Goal: Communication & Community: Connect with others

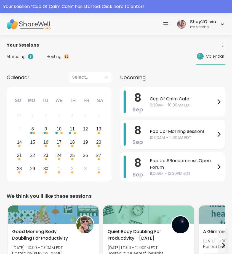
click at [161, 133] on span "Pop Up! Morning Session!" at bounding box center [183, 131] width 66 height 7
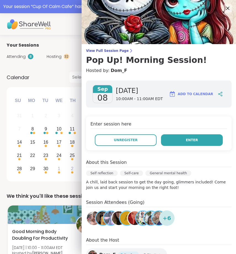
click at [186, 141] on span "Enter" at bounding box center [192, 140] width 12 height 5
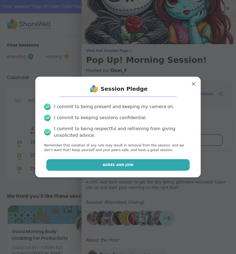
click at [181, 163] on button "Agree and Join" at bounding box center [118, 165] width 144 height 12
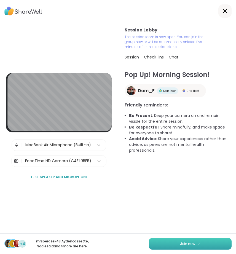
click at [192, 242] on button "Join now" at bounding box center [190, 244] width 83 height 12
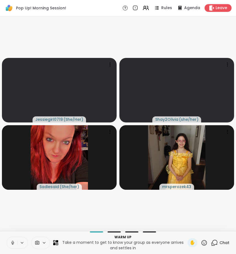
click at [10, 243] on icon at bounding box center [12, 242] width 5 height 5
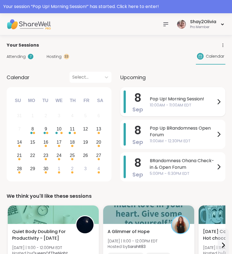
click at [172, 101] on span "Pop Up! Morning Session!" at bounding box center [183, 99] width 66 height 7
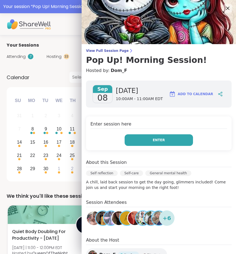
click at [177, 139] on button "Enter" at bounding box center [159, 140] width 68 height 12
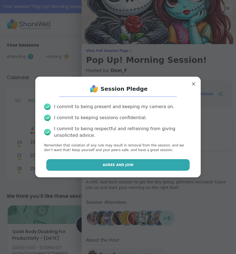
click at [171, 162] on button "Agree and Join" at bounding box center [118, 165] width 144 height 12
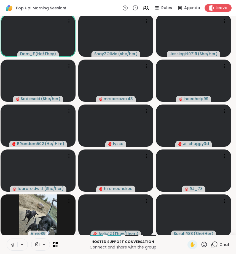
click at [13, 245] on icon at bounding box center [12, 244] width 1 height 2
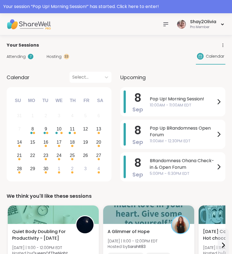
click at [165, 23] on icon at bounding box center [166, 24] width 4 height 3
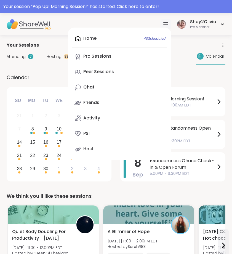
click at [165, 23] on icon at bounding box center [166, 24] width 4 height 3
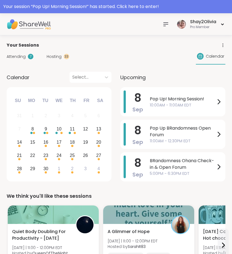
click at [165, 23] on icon at bounding box center [166, 24] width 4 height 3
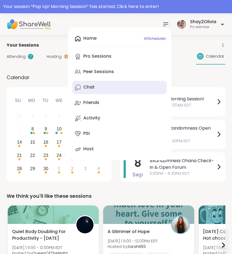
click at [90, 86] on div "Chat" at bounding box center [88, 87] width 11 height 6
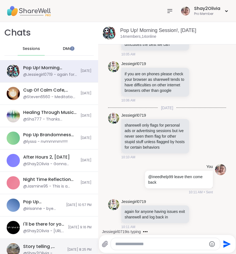
scroll to position [573, 0]
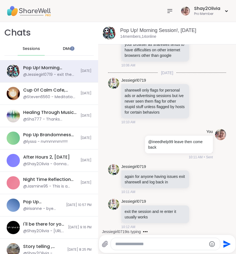
click at [167, 10] on icon at bounding box center [170, 11] width 7 height 7
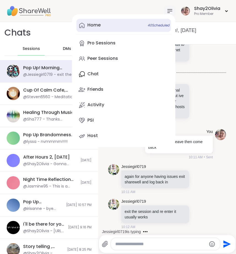
click at [150, 25] on span "40 Scheduled" at bounding box center [159, 25] width 22 height 4
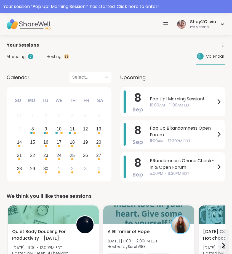
click at [168, 26] on icon at bounding box center [165, 24] width 7 height 7
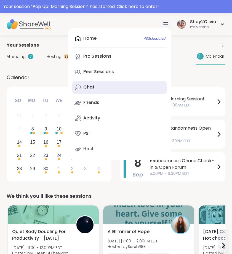
click at [131, 87] on link "Chat" at bounding box center [119, 87] width 95 height 13
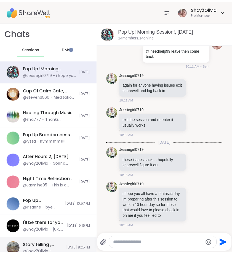
scroll to position [665, 0]
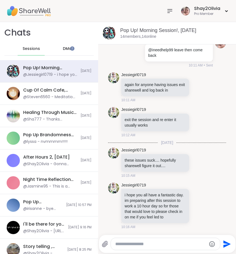
click at [167, 8] on icon at bounding box center [170, 11] width 7 height 7
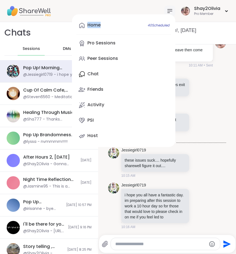
click at [167, 8] on icon at bounding box center [170, 11] width 7 height 7
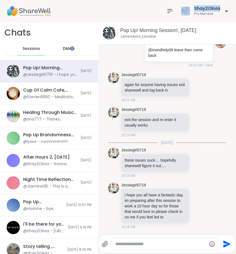
click at [164, 12] on div at bounding box center [169, 11] width 11 height 11
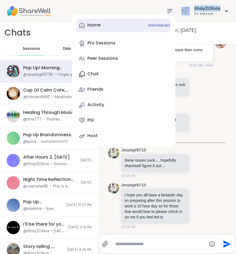
click at [118, 23] on link "Home 40 Scheduled" at bounding box center [123, 25] width 95 height 13
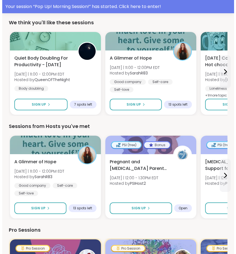
scroll to position [174, 0]
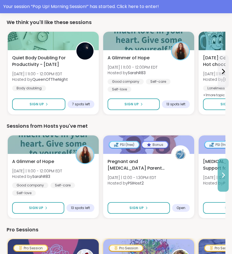
click at [226, 173] on icon at bounding box center [223, 175] width 7 height 7
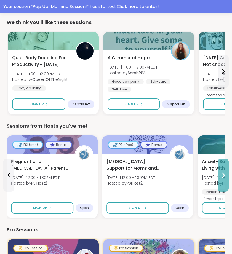
click at [226, 173] on icon at bounding box center [223, 175] width 7 height 7
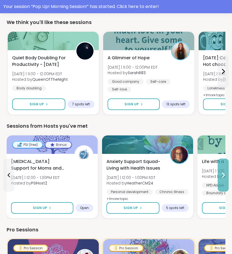
click at [225, 168] on button at bounding box center [223, 175] width 11 height 33
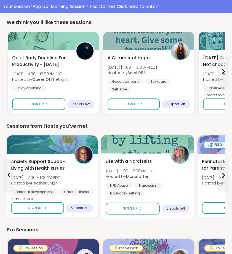
click at [180, 188] on div "NPD Abuse Narcissism Boundary setting" at bounding box center [148, 190] width 84 height 14
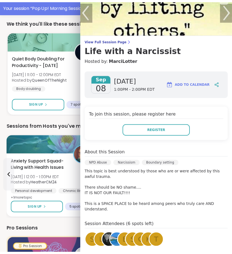
scroll to position [0, 0]
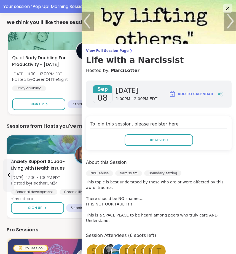
click at [226, 9] on icon at bounding box center [228, 9] width 4 height 4
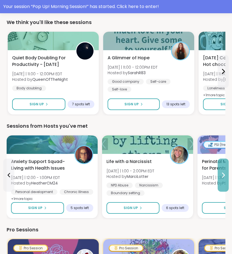
click at [225, 186] on button at bounding box center [223, 175] width 11 height 33
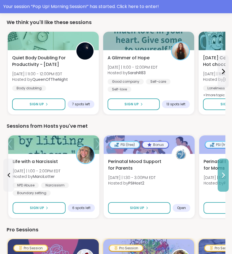
click at [225, 186] on button at bounding box center [223, 175] width 11 height 33
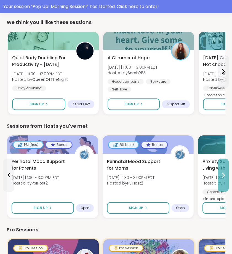
click at [225, 186] on button at bounding box center [223, 175] width 11 height 33
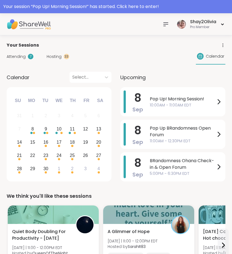
click at [165, 23] on icon at bounding box center [166, 24] width 4 height 3
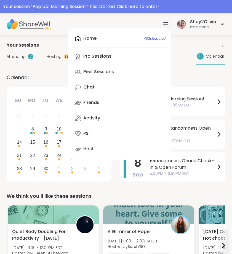
click at [121, 41] on div "Home 40 Scheduled Pro Sessions Peer Sessions Chat Friends Activity PSI Host" at bounding box center [119, 94] width 103 height 133
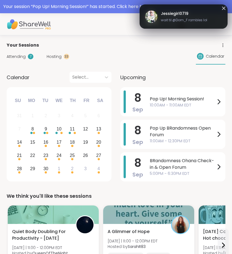
click at [176, 20] on span "wait til @Dom_F rambles lol" at bounding box center [184, 20] width 46 height 5
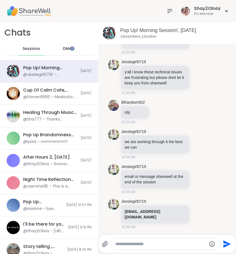
scroll to position [1828, 0]
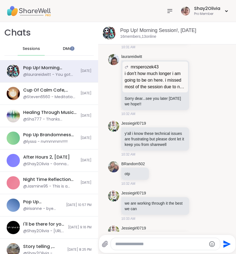
scroll to position [1822, 0]
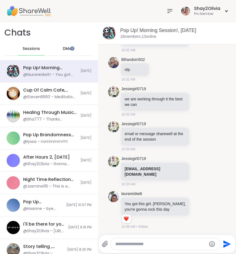
click at [160, 246] on textarea "Type your message" at bounding box center [160, 244] width 91 height 6
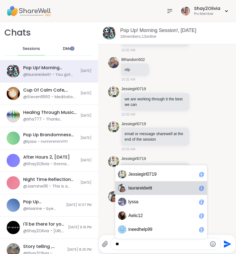
click at [145, 189] on span "aurareidwitt" at bounding box center [140, 188] width 23 height 6
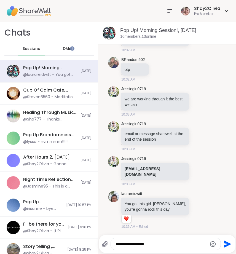
type textarea "**********"
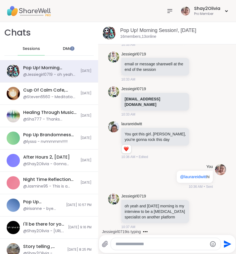
scroll to position [1905, 0]
click at [196, 208] on icon at bounding box center [198, 211] width 5 height 6
click at [193, 203] on button "Select Reaction: Heart" at bounding box center [198, 202] width 11 height 11
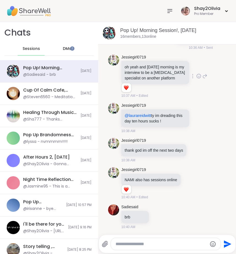
scroll to position [2090, 0]
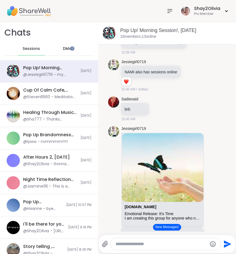
click at [158, 226] on button "New Messages!" at bounding box center [167, 227] width 28 height 7
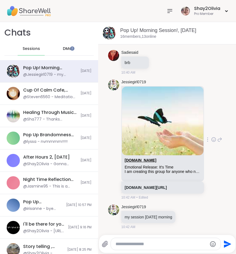
click at [143, 158] on link "sharewellnow.com" at bounding box center [141, 160] width 32 height 4
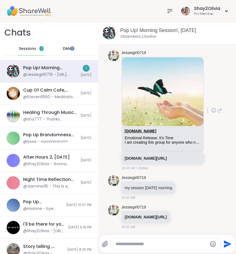
scroll to position [2256, 0]
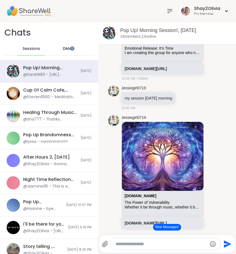
click at [151, 242] on textarea "Type your message" at bounding box center [161, 244] width 91 height 6
paste textarea "**********"
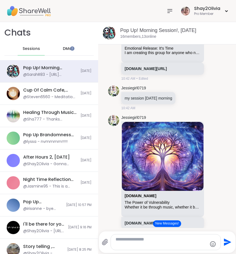
type textarea "**********"
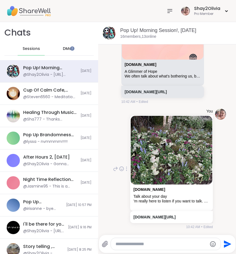
scroll to position [2737, 0]
click at [114, 167] on icon at bounding box center [116, 169] width 4 height 4
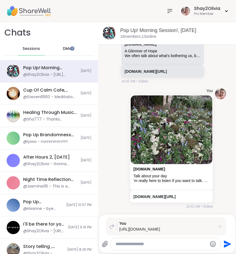
click at [218, 224] on icon at bounding box center [221, 227] width 6 height 6
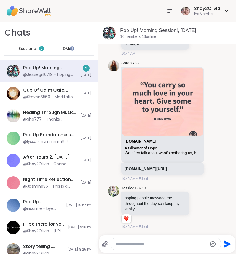
scroll to position [3081, 0]
click at [167, 11] on icon at bounding box center [170, 11] width 7 height 7
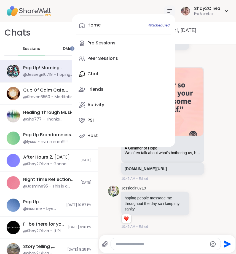
click at [167, 11] on icon at bounding box center [170, 11] width 7 height 7
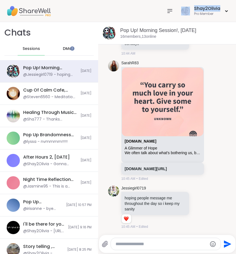
drag, startPoint x: 164, startPoint y: 11, endPoint x: 161, endPoint y: 13, distance: 3.2
click at [167, 11] on icon at bounding box center [170, 11] width 7 height 7
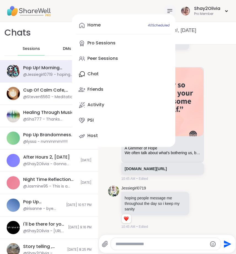
click at [66, 28] on div "Chats Sessions DMs" at bounding box center [49, 41] width 98 height 38
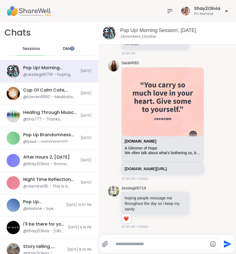
click at [173, 9] on div "Shay2Olivia Pro Member" at bounding box center [196, 10] width 65 height 13
click at [155, 242] on textarea "Type your message" at bounding box center [161, 244] width 91 height 6
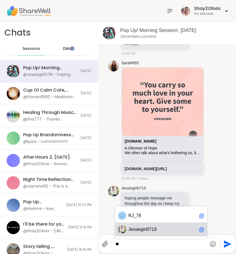
click at [153, 227] on span "J essiegirl0719" at bounding box center [162, 230] width 68 height 6
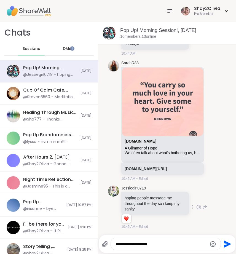
type textarea "**********"
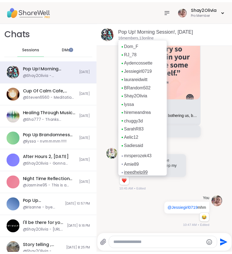
scroll to position [3118, 0]
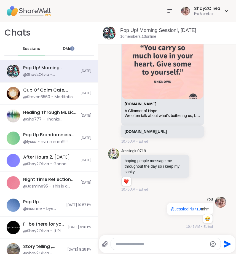
click at [218, 70] on li "SarahR83 sharewellnow.com A Glimmer of Hope We often talk about what's botherin…" at bounding box center [166, 83] width 127 height 125
click at [167, 12] on icon at bounding box center [170, 11] width 7 height 7
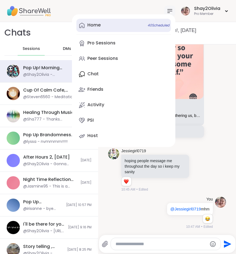
click at [113, 25] on link "Home 40 Scheduled" at bounding box center [123, 25] width 95 height 13
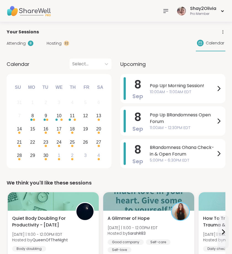
click at [59, 41] on span "Hosting" at bounding box center [54, 44] width 15 height 6
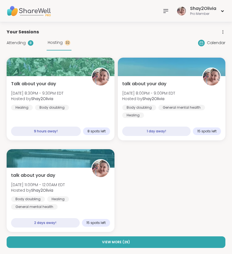
click at [25, 44] on div "Attending 8" at bounding box center [20, 43] width 27 height 6
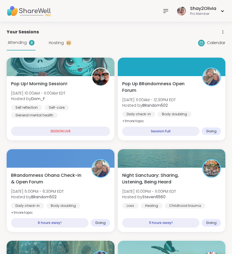
click at [165, 5] on div "Shay2Olivia Pro Member" at bounding box center [192, 10] width 65 height 13
click at [167, 14] on icon at bounding box center [165, 11] width 7 height 7
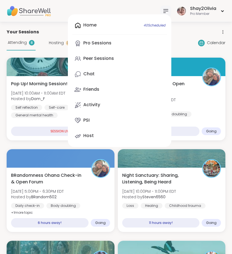
click at [120, 29] on div "Home 40 Scheduled Pro Sessions Peer Sessions Chat Friends Activity PSI Host" at bounding box center [119, 80] width 103 height 133
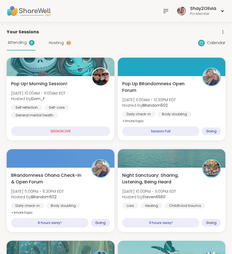
click at [167, 9] on icon at bounding box center [165, 11] width 7 height 7
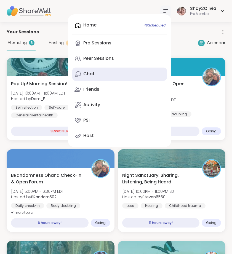
click at [116, 74] on link "Chat" at bounding box center [119, 74] width 95 height 13
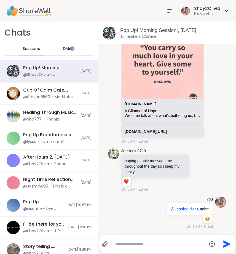
scroll to position [3118, 0]
click at [32, 48] on span "Sessions" at bounding box center [31, 49] width 17 height 6
click at [168, 10] on icon at bounding box center [170, 10] width 4 height 3
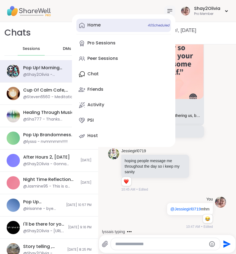
click at [128, 25] on link "Home 40 Scheduled" at bounding box center [123, 25] width 95 height 13
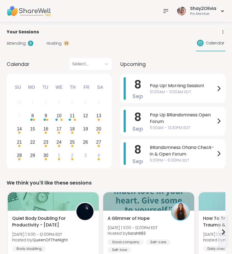
click at [165, 9] on icon at bounding box center [165, 11] width 7 height 7
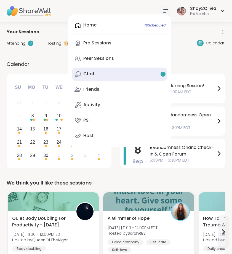
click at [124, 76] on link "Chat 1" at bounding box center [119, 74] width 95 height 13
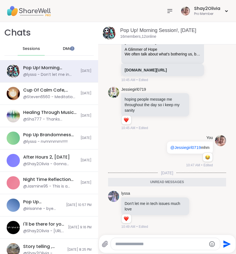
scroll to position [3180, 0]
click at [197, 211] on icon at bounding box center [199, 210] width 4 height 4
click at [193, 204] on button "Select Reaction: Heart" at bounding box center [198, 201] width 11 height 11
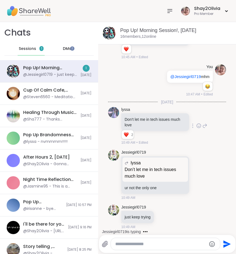
scroll to position [3251, 0]
click at [150, 80] on icon at bounding box center [152, 80] width 5 height 7
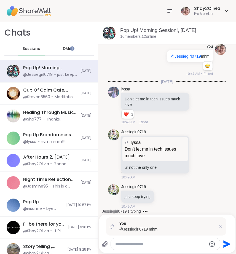
click at [189, 248] on div at bounding box center [165, 244] width 109 height 12
click at [188, 247] on div at bounding box center [165, 244] width 109 height 12
click at [183, 236] on div "You @Jessiegirl0719 mhm Send" at bounding box center [167, 234] width 136 height 38
click at [183, 243] on textarea "Type your message" at bounding box center [160, 244] width 91 height 6
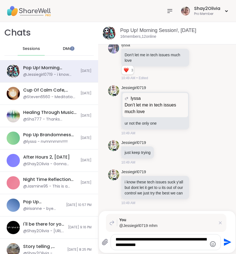
click at [210, 244] on icon "Emoji picker" at bounding box center [213, 244] width 7 height 7
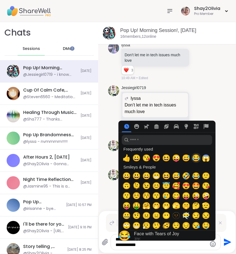
click at [192, 157] on span "😂" at bounding box center [196, 158] width 8 height 8
type textarea "**********"
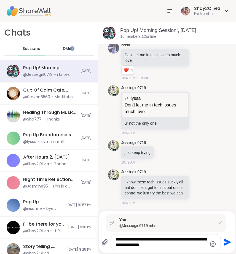
click at [183, 247] on textarea "**********" at bounding box center [161, 242] width 91 height 11
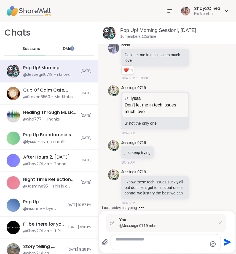
scroll to position [3356, 0]
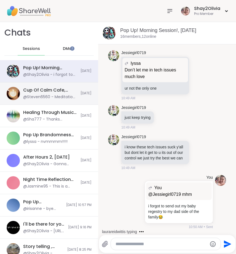
click at [44, 96] on div "@Steven6560 - Meditation on overcoming self doubt" at bounding box center [50, 97] width 54 height 6
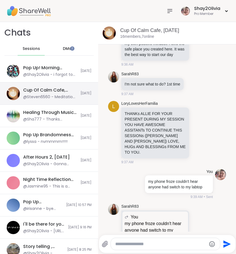
scroll to position [2039, 0]
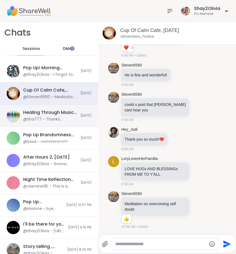
click at [41, 117] on div "@Sha777 - Thanks @irisanne @BRandom502 @lyssa @Shay2Olivia @tanyapeople263 @Tas…" at bounding box center [50, 120] width 54 height 6
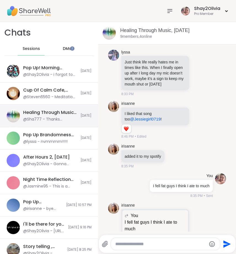
scroll to position [7406, 0]
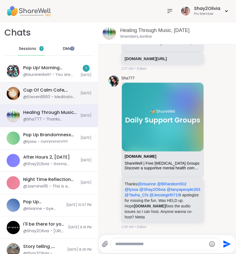
click at [40, 94] on div "Cup Of Calm Cafe, Sep 08 @Steven6560 - Meditation on overcoming self doubt" at bounding box center [50, 93] width 54 height 13
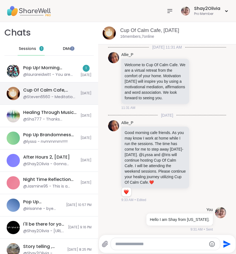
scroll to position [2039, 0]
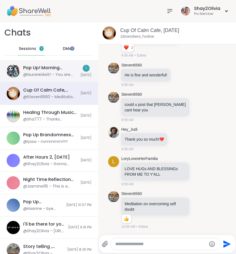
click at [48, 68] on div "Pop Up! Morning Session!, Sep 08" at bounding box center [50, 68] width 54 height 6
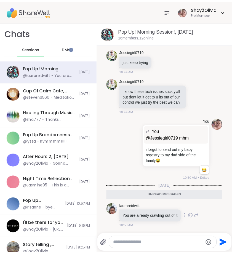
scroll to position [3420, 0]
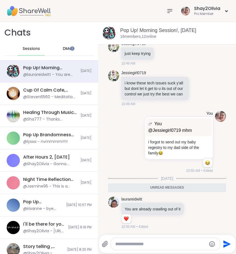
click at [167, 12] on icon at bounding box center [170, 11] width 7 height 7
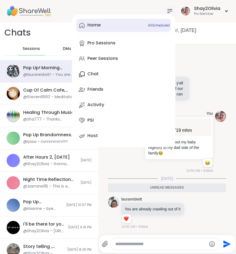
click at [125, 27] on link "Home 40 Scheduled" at bounding box center [123, 25] width 95 height 13
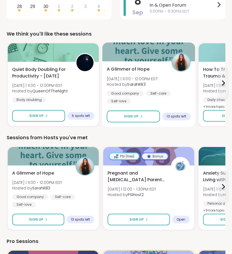
scroll to position [149, 0]
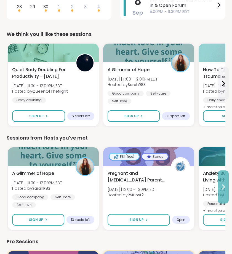
click at [226, 191] on button at bounding box center [223, 186] width 11 height 33
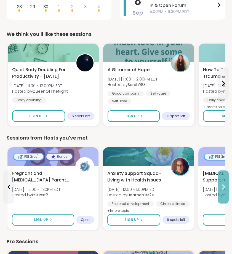
click at [226, 191] on button at bounding box center [223, 186] width 11 height 33
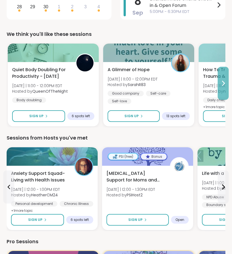
click at [221, 97] on button at bounding box center [223, 83] width 11 height 33
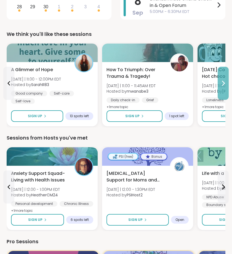
click at [221, 97] on button at bounding box center [223, 83] width 11 height 33
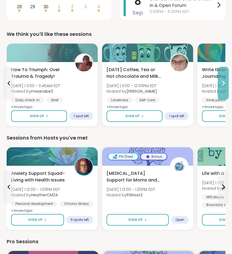
click at [221, 97] on button at bounding box center [223, 83] width 11 height 33
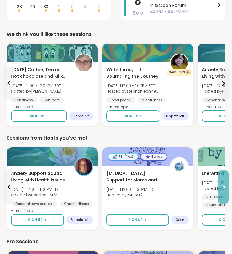
click at [221, 190] on button at bounding box center [223, 186] width 11 height 33
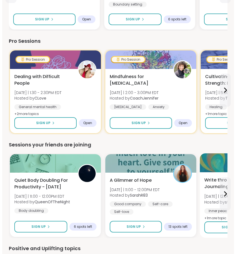
scroll to position [349, 0]
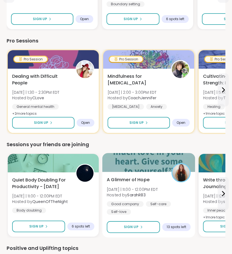
click at [185, 204] on div "Good company Self-care Self-love" at bounding box center [149, 208] width 84 height 14
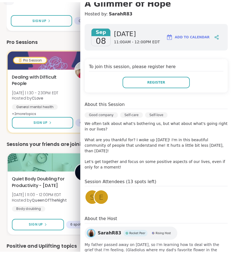
scroll to position [0, 0]
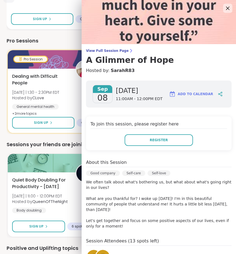
click at [224, 11] on icon at bounding box center [227, 8] width 7 height 7
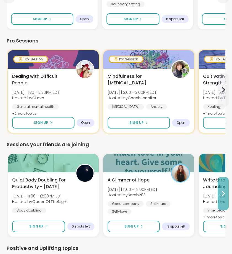
click at [225, 200] on button at bounding box center [223, 193] width 11 height 33
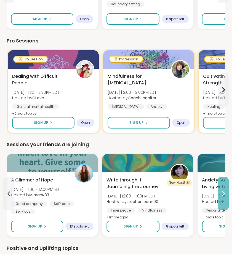
click at [224, 200] on button at bounding box center [223, 193] width 11 height 33
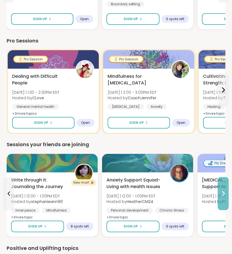
click at [224, 200] on button at bounding box center [223, 193] width 11 height 33
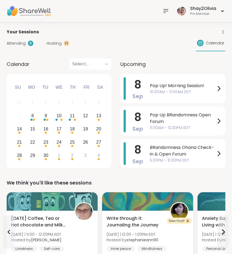
click at [167, 11] on icon at bounding box center [166, 10] width 4 height 3
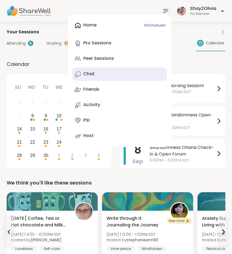
click at [113, 78] on link "Chat" at bounding box center [119, 74] width 95 height 13
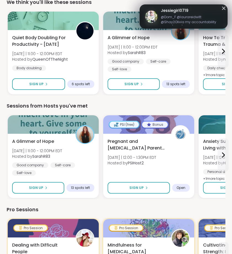
scroll to position [239, 0]
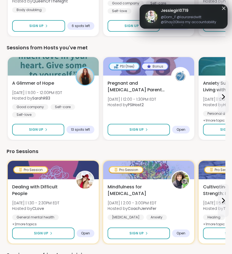
click at [186, 22] on span "@Dom_F @laurareidwitt @Shay2Olivia my accountability peeps today please come th…" at bounding box center [191, 20] width 61 height 11
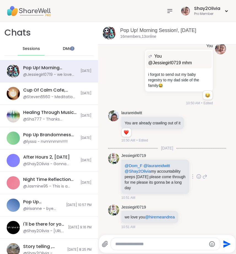
scroll to position [3488, 0]
click at [201, 204] on div "Jessiegirl0719 we love you @hiremeandrea 10:51 AM" at bounding box center [167, 217] width 118 height 30
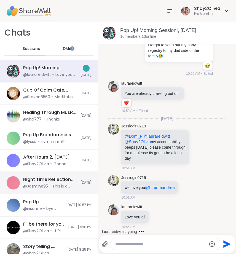
scroll to position [3517, 0]
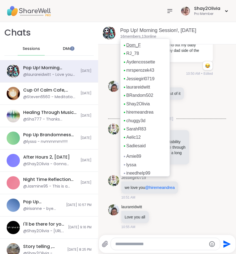
click at [133, 46] on link "Dom_F" at bounding box center [133, 45] width 14 height 6
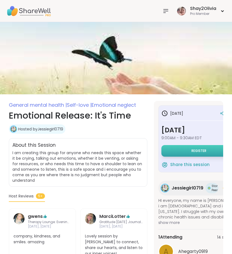
click at [188, 151] on button "Register" at bounding box center [198, 151] width 75 height 12
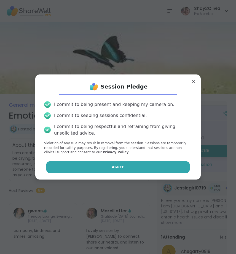
click at [162, 162] on button "Agree" at bounding box center [118, 167] width 144 height 12
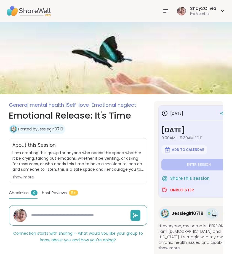
click at [163, 9] on icon at bounding box center [165, 11] width 7 height 7
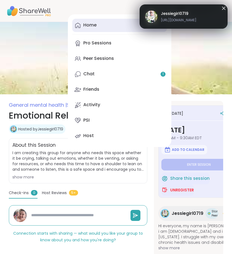
click at [96, 29] on link "Home 40 Scheduled" at bounding box center [119, 25] width 95 height 13
type textarea "*"
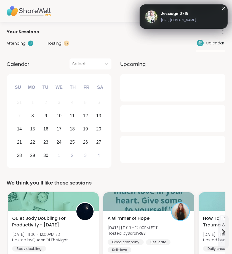
click at [53, 44] on span "Hosting" at bounding box center [54, 44] width 15 height 6
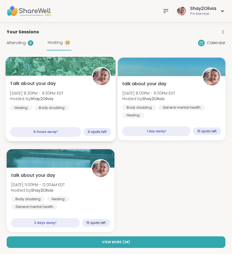
click at [109, 119] on div "Talk about your day [DATE] 8:30PM - 9:30PM EDT Hosted by Shay2Olivia Healing Bo…" at bounding box center [61, 109] width 110 height 66
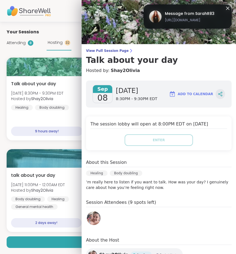
click at [218, 93] on icon at bounding box center [220, 94] width 5 height 5
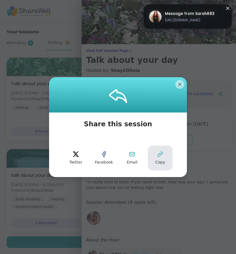
click at [157, 157] on button "Copy" at bounding box center [160, 158] width 25 height 25
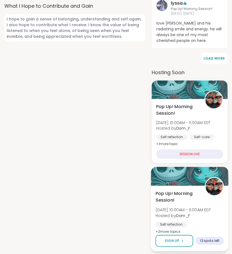
scroll to position [437, 0]
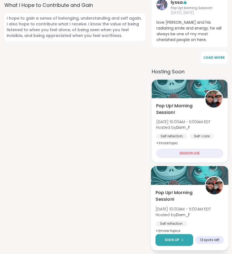
click at [174, 237] on span "Sign Up" at bounding box center [172, 239] width 15 height 5
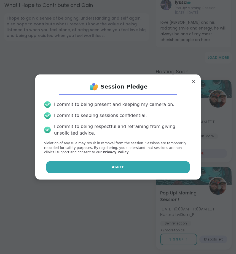
click at [162, 171] on button "Agree" at bounding box center [118, 167] width 144 height 12
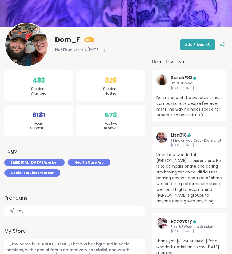
scroll to position [0, 0]
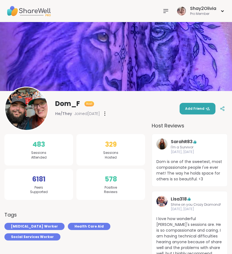
click at [199, 101] on div "Dom_F Host He/They Joined [DATE] Add Friend" at bounding box center [115, 109] width 223 height 44
click at [198, 109] on span "Add Friend" at bounding box center [197, 108] width 25 height 5
click at [165, 12] on icon at bounding box center [166, 10] width 4 height 3
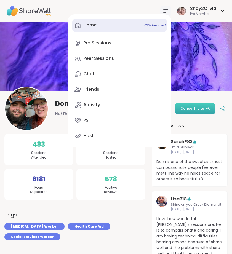
click at [111, 25] on link "Home 40 Scheduled" at bounding box center [119, 25] width 95 height 13
